Goal: Task Accomplishment & Management: Complete application form

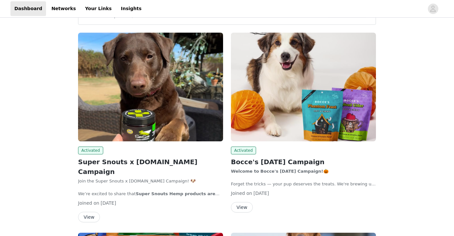
scroll to position [71, 0]
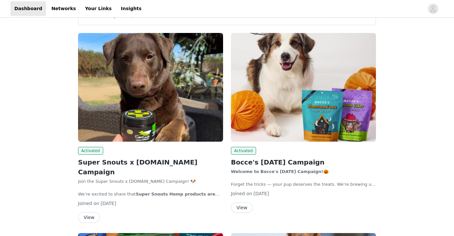
click at [240, 209] on button "View" at bounding box center [242, 208] width 22 height 10
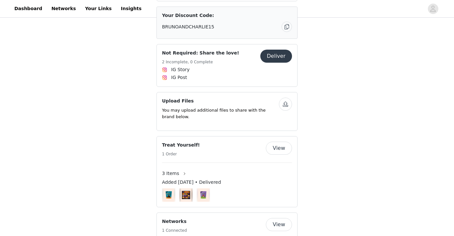
scroll to position [71, 0]
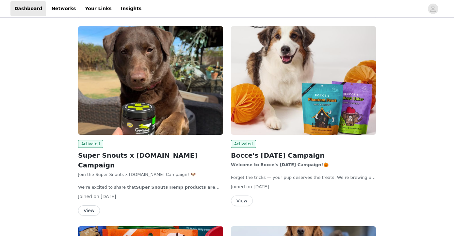
scroll to position [79, 0]
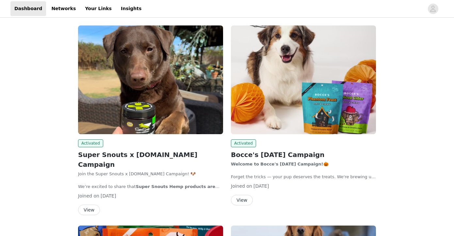
click at [92, 205] on button "View" at bounding box center [89, 210] width 22 height 10
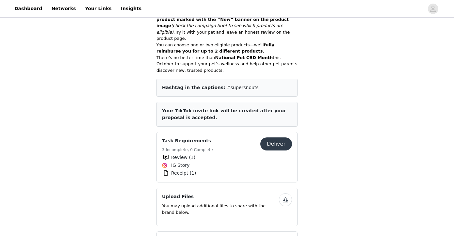
scroll to position [259, 0]
click at [272, 137] on button "Deliver" at bounding box center [276, 143] width 32 height 13
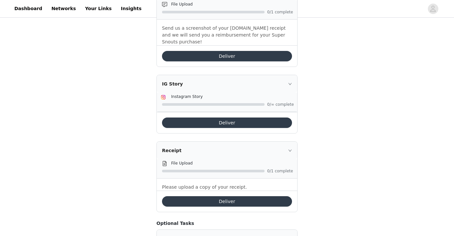
click at [208, 196] on button "Deliver" at bounding box center [227, 201] width 130 height 10
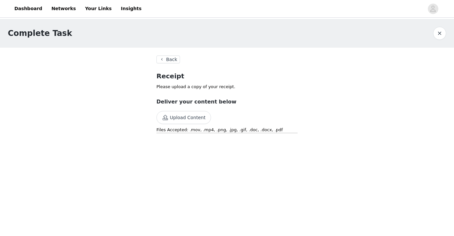
click at [198, 119] on button "Upload Content" at bounding box center [183, 117] width 55 height 13
click at [172, 55] on section "Back Receipt Please upload a copy of your receipt. Deliver your content below U…" at bounding box center [227, 110] width 157 height 124
click at [439, 35] on button "button" at bounding box center [439, 33] width 13 height 13
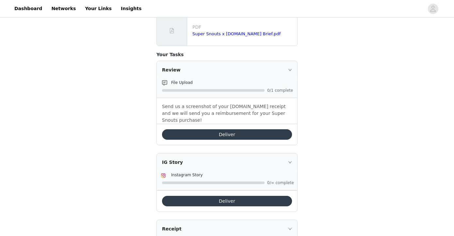
scroll to position [130, 0]
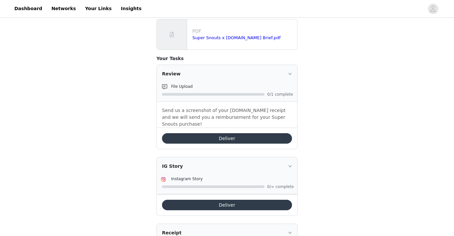
click at [249, 133] on button "Deliver" at bounding box center [227, 138] width 130 height 10
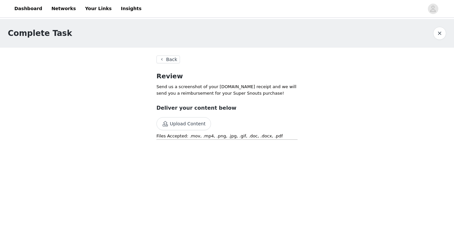
click at [191, 125] on button "Upload Content" at bounding box center [183, 123] width 55 height 13
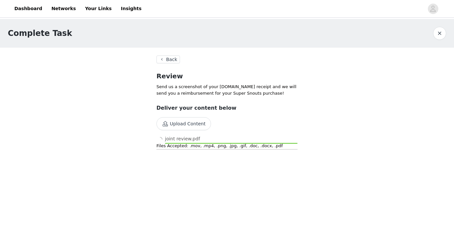
click at [194, 121] on button "Upload Content" at bounding box center [183, 123] width 55 height 13
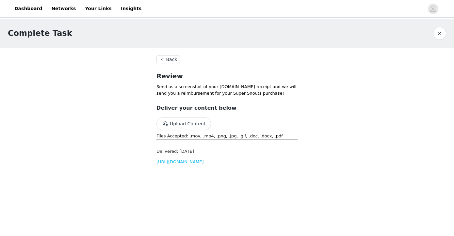
click at [193, 123] on button "Upload Content" at bounding box center [183, 123] width 55 height 13
click at [204, 186] on link "https://d2ai5cwthaqejb.cloudfront.net/activations/file-uploads/custom-tasks/aup…" at bounding box center [179, 183] width 47 height 5
click at [204, 164] on link "https://d2ai5cwthaqejb.cloudfront.net/activations/file-uploads/custom-tasks/aup…" at bounding box center [179, 161] width 47 height 5
click at [437, 34] on button "button" at bounding box center [439, 33] width 13 height 13
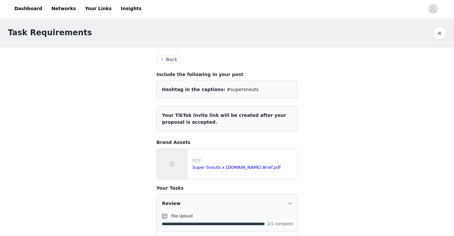
click at [174, 58] on button "Back" at bounding box center [168, 60] width 24 height 8
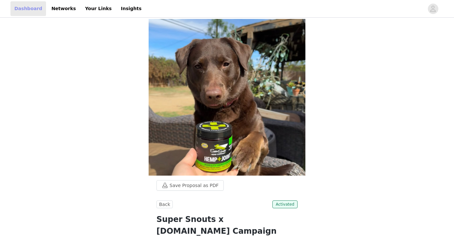
click at [26, 7] on link "Dashboard" at bounding box center [28, 8] width 36 height 15
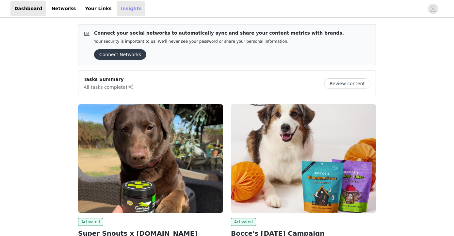
click at [117, 8] on link "Insights" at bounding box center [131, 8] width 28 height 15
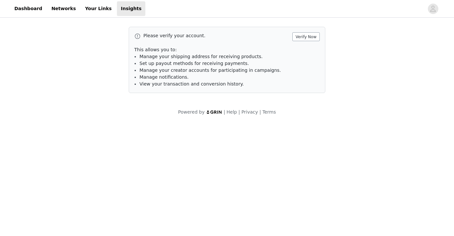
click at [306, 34] on button "Verify Now" at bounding box center [305, 36] width 27 height 9
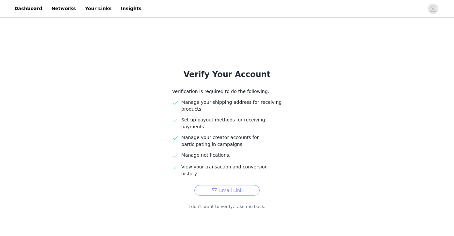
click at [241, 185] on button "Email Link" at bounding box center [226, 190] width 65 height 10
